Goal: Entertainment & Leisure: Consume media (video, audio)

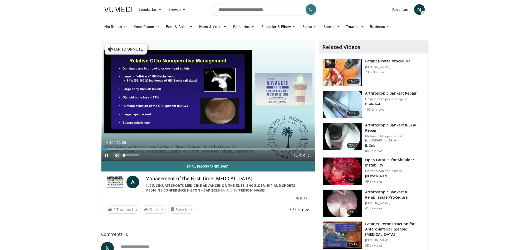
click at [116, 157] on span "Video Player" at bounding box center [117, 155] width 11 height 11
click at [311, 156] on span "Video Player" at bounding box center [310, 155] width 11 height 11
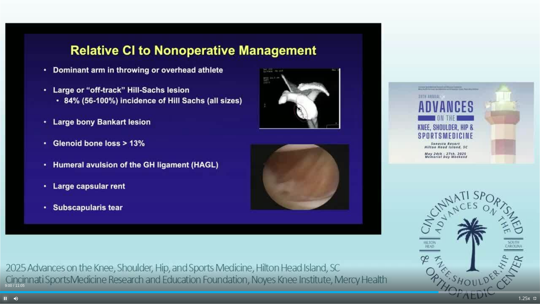
click at [6, 250] on span "Video Player" at bounding box center [5, 298] width 11 height 11
click at [437, 250] on div "Progress Bar" at bounding box center [437, 292] width 1 height 2
click at [420, 250] on div "Progress Bar" at bounding box center [420, 292] width 1 height 2
click at [4, 250] on span "Video Player" at bounding box center [5, 298] width 11 height 11
